Goal: Use online tool/utility: Utilize a website feature to perform a specific function

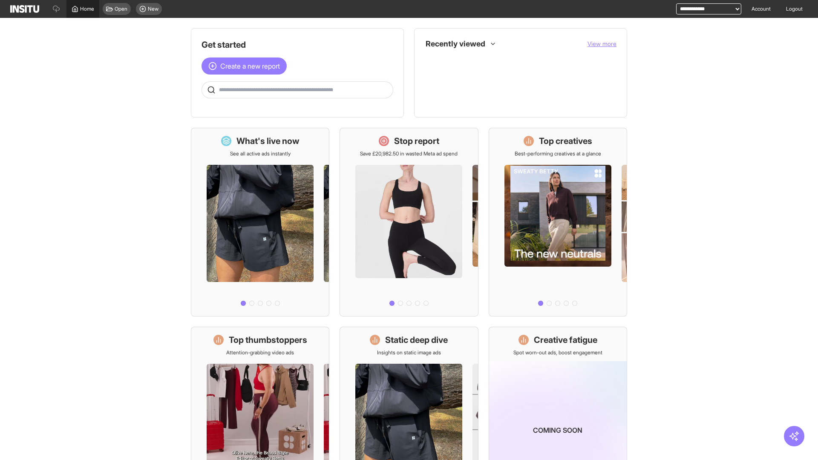
click at [83, 9] on span "Home" at bounding box center [87, 9] width 14 height 7
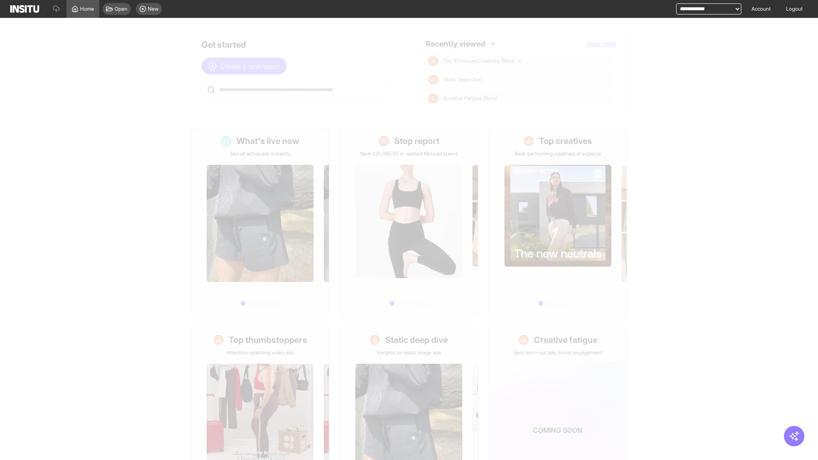
click at [246, 66] on span "Create a new report" at bounding box center [250, 66] width 60 height 10
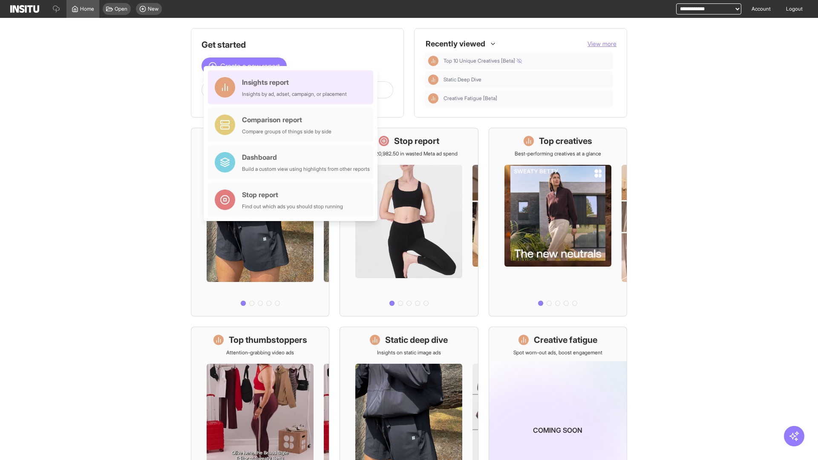
click at [293, 87] on div "Insights report Insights by ad, adset, campaign, or placement" at bounding box center [294, 87] width 105 height 20
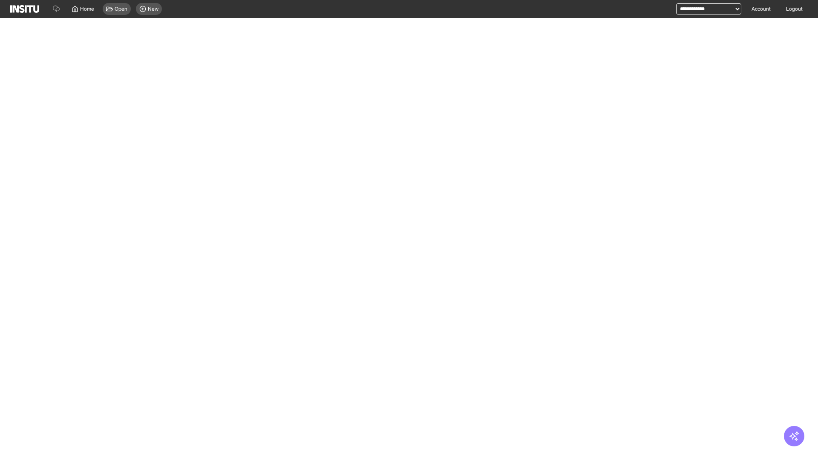
select select "**"
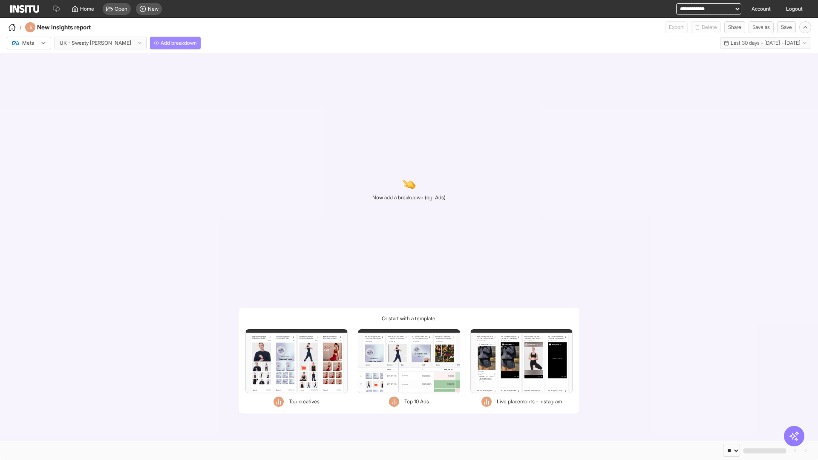
click at [161, 43] on span "Add breakdown" at bounding box center [179, 43] width 36 height 7
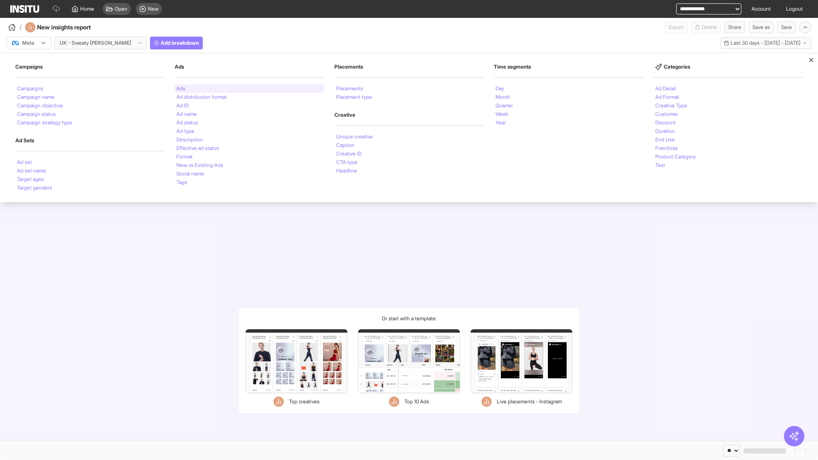
click at [181, 89] on li "Ads" at bounding box center [180, 88] width 9 height 5
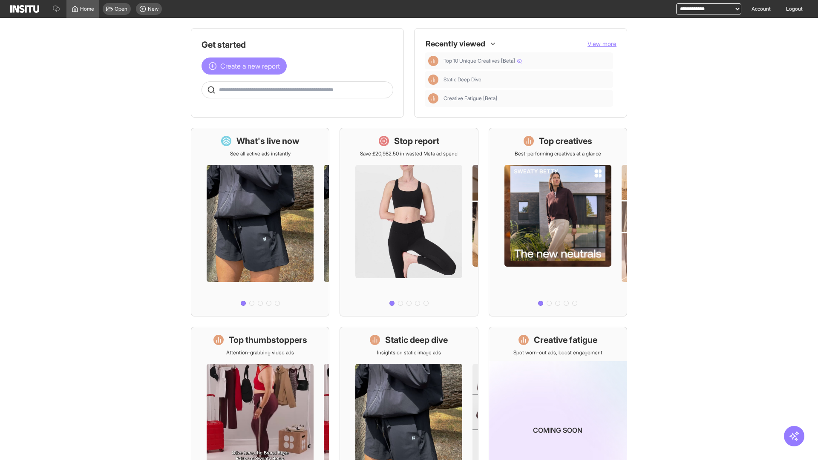
click at [246, 61] on span "Create a new report" at bounding box center [250, 66] width 60 height 10
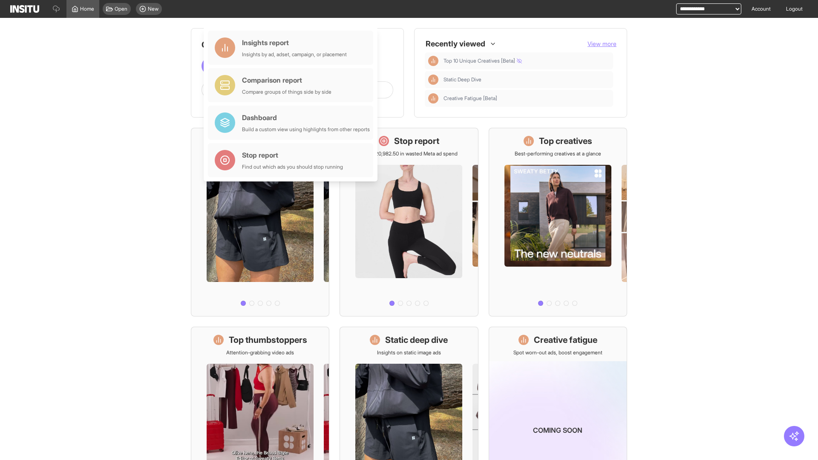
scroll to position [40, 0]
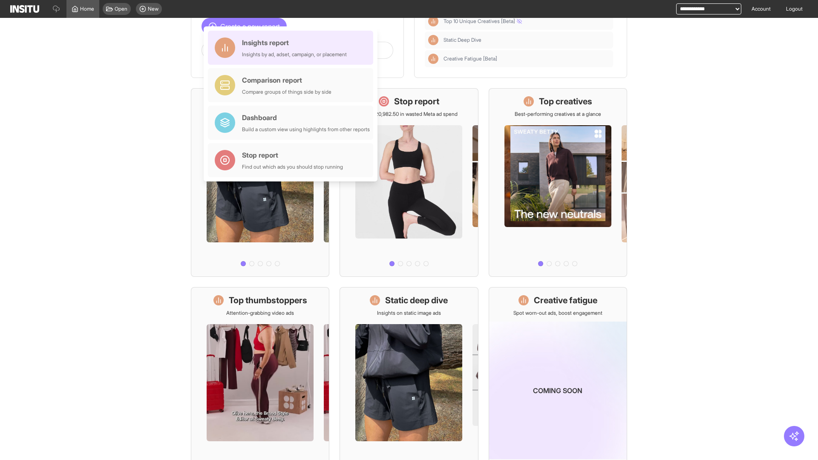
click at [293, 48] on div "Insights report Insights by ad, adset, campaign, or placement" at bounding box center [294, 48] width 105 height 20
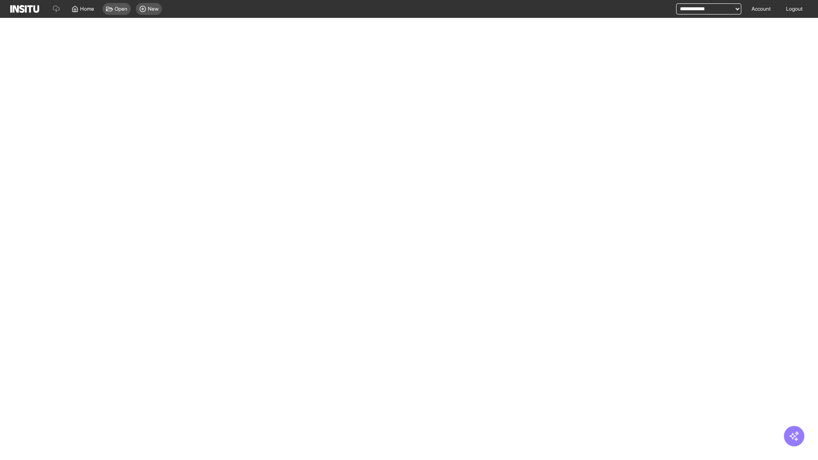
select select "**"
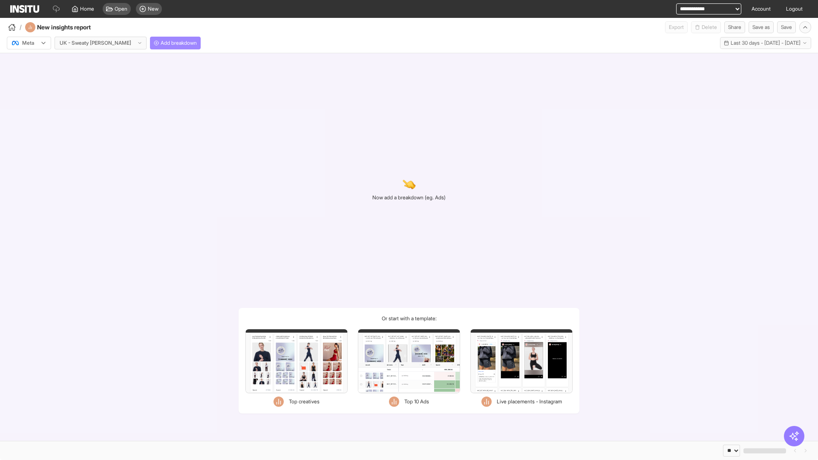
click at [161, 43] on span "Add breakdown" at bounding box center [179, 43] width 36 height 7
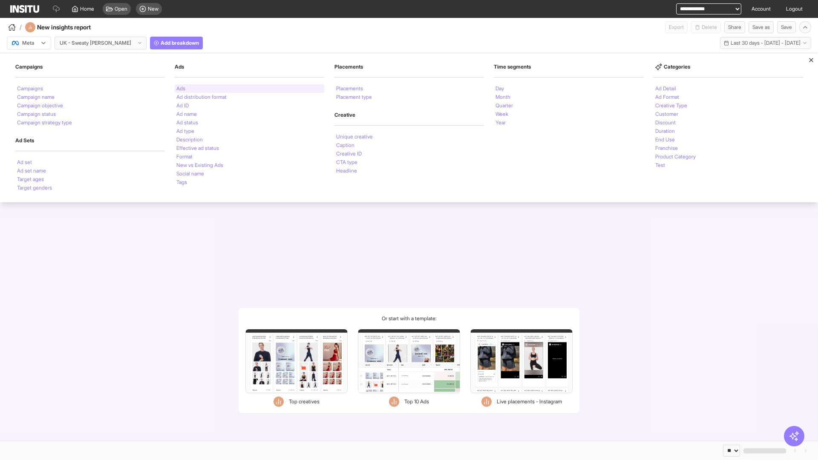
click at [181, 89] on li "Ads" at bounding box center [180, 88] width 9 height 5
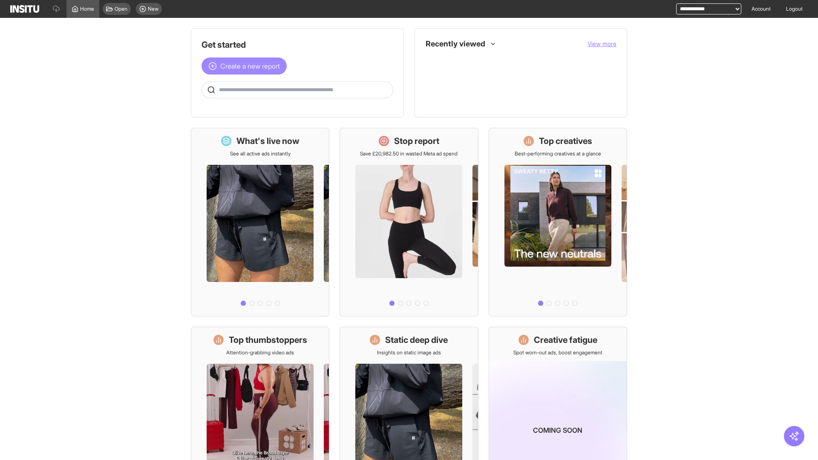
click at [246, 61] on span "Create a new report" at bounding box center [250, 66] width 60 height 10
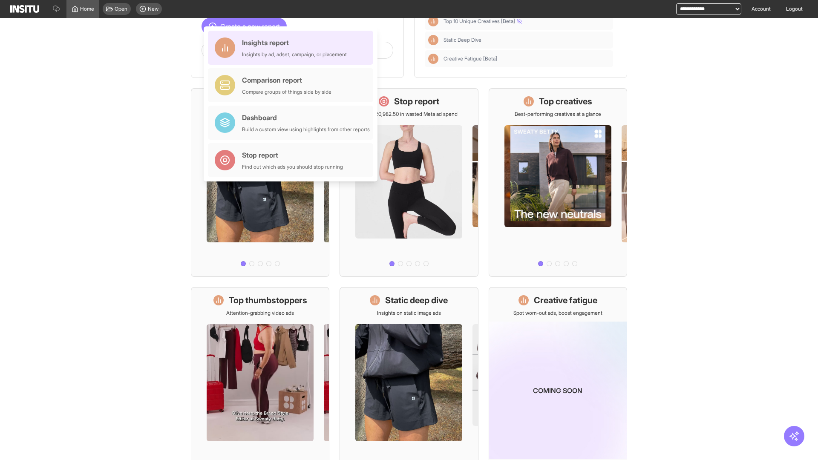
click at [293, 48] on div "Insights report Insights by ad, adset, campaign, or placement" at bounding box center [294, 48] width 105 height 20
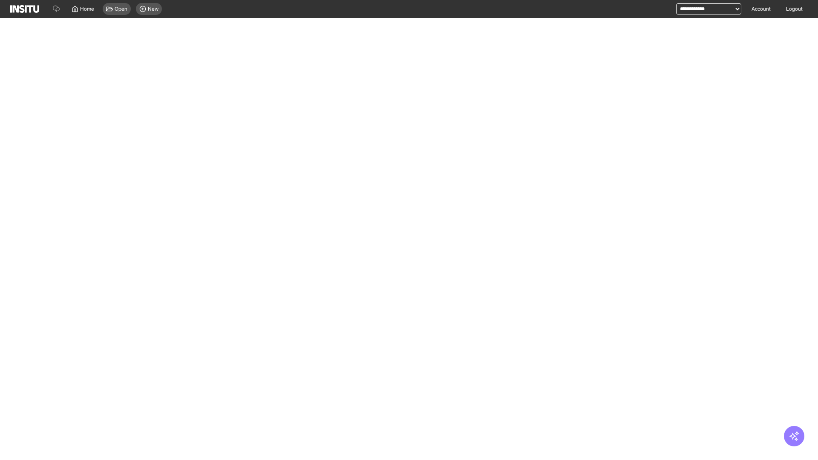
select select "**"
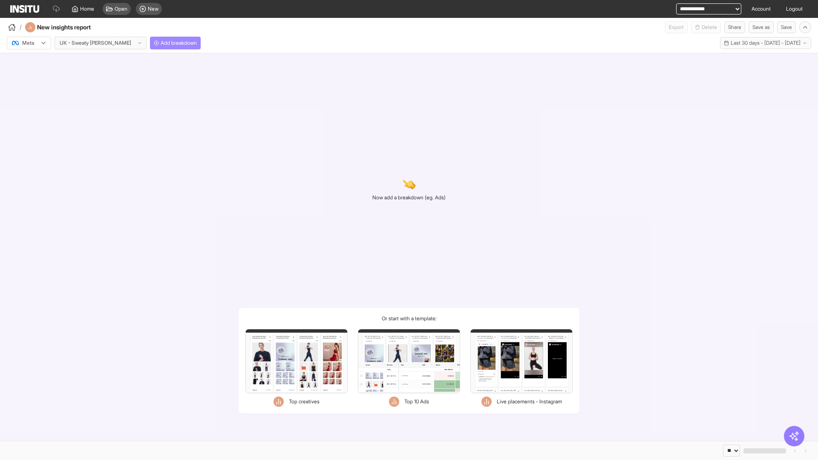
click at [161, 43] on span "Add breakdown" at bounding box center [179, 43] width 36 height 7
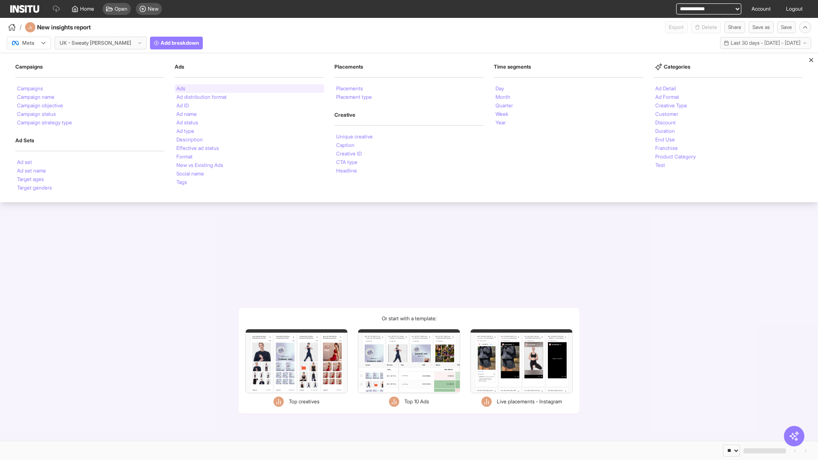
click at [181, 89] on li "Ads" at bounding box center [180, 88] width 9 height 5
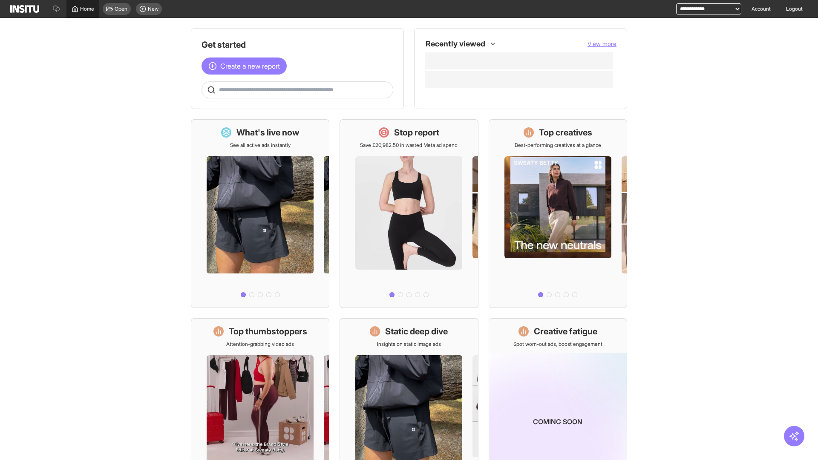
click at [83, 9] on span "Home" at bounding box center [87, 9] width 14 height 7
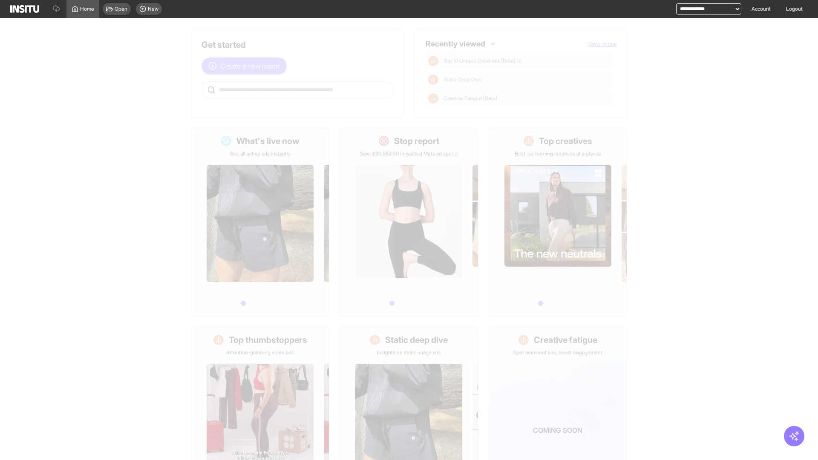
click at [246, 61] on span "Create a new report" at bounding box center [250, 66] width 60 height 10
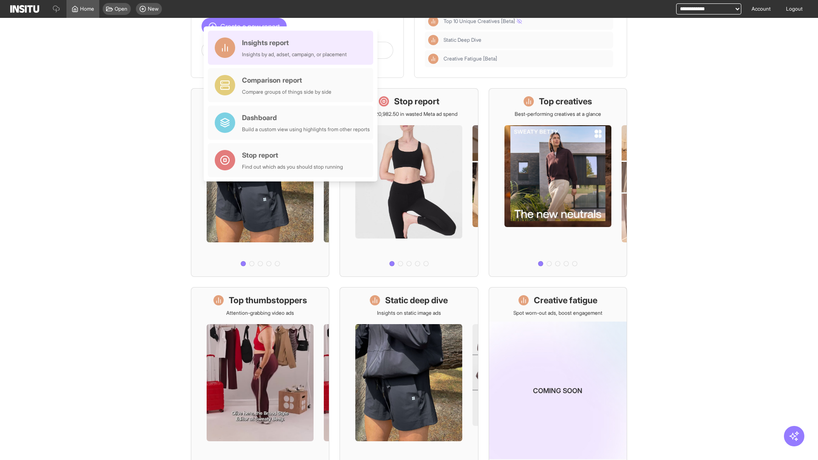
click at [293, 48] on div "Insights report Insights by ad, adset, campaign, or placement" at bounding box center [294, 48] width 105 height 20
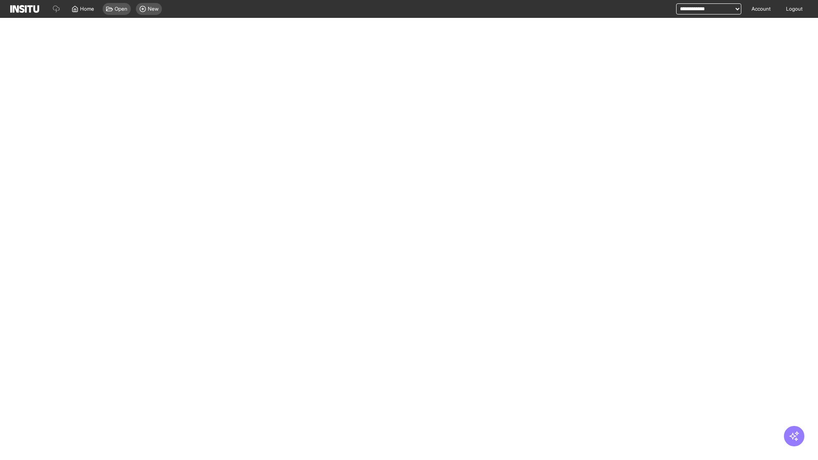
select select "**"
